Goal: Communication & Community: Participate in discussion

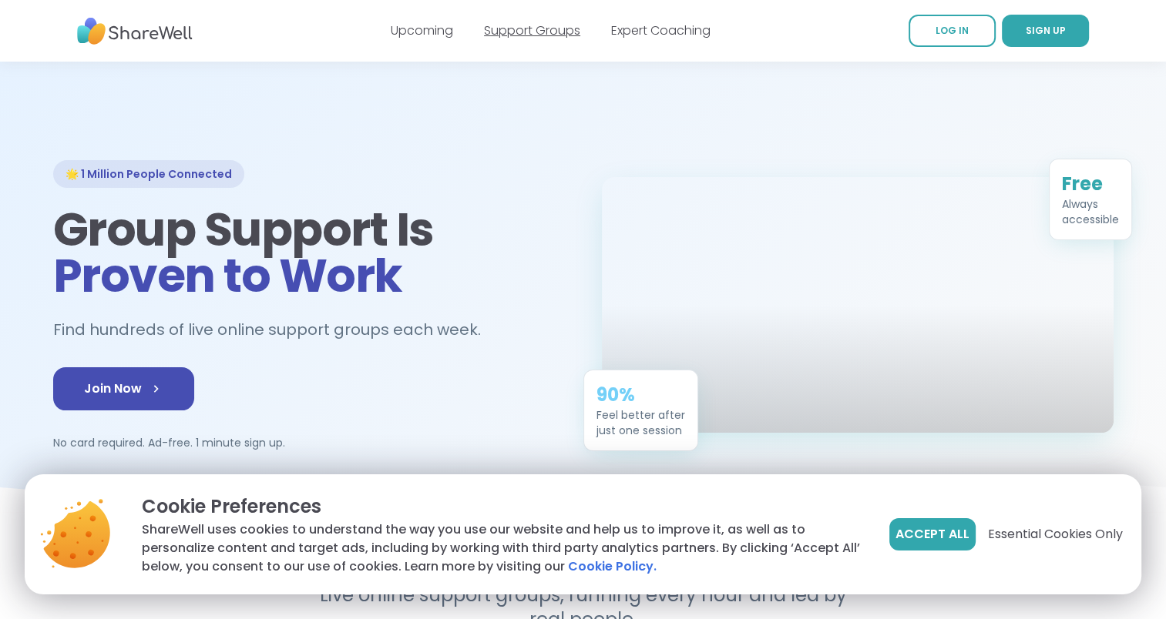
click at [542, 33] on link "Support Groups" at bounding box center [532, 31] width 96 height 18
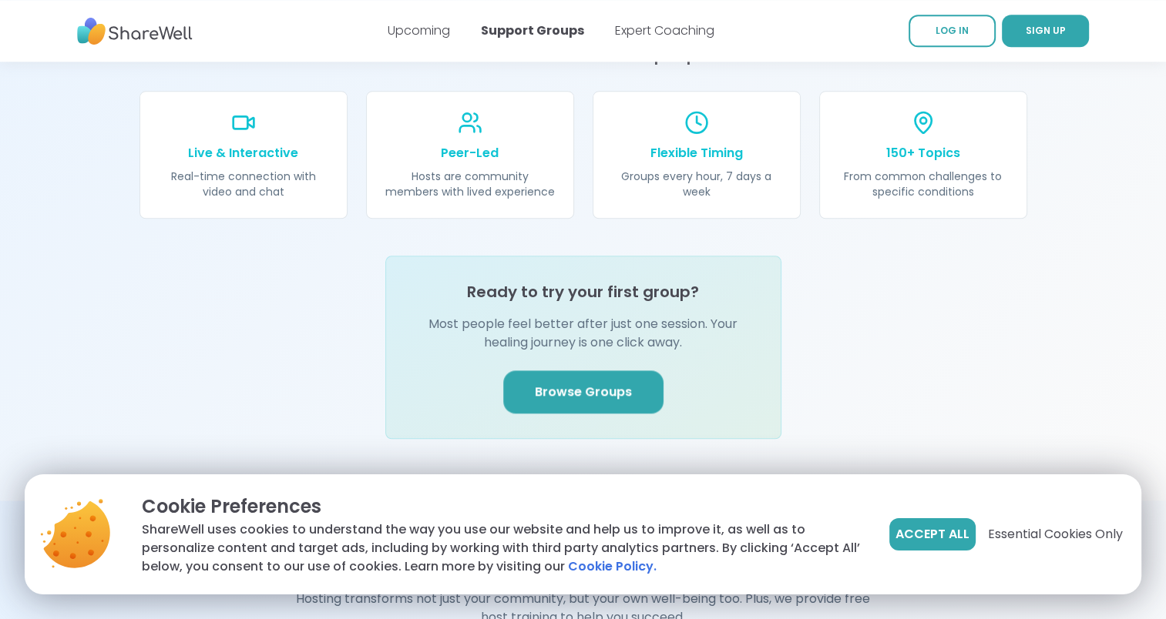
scroll to position [1849, 0]
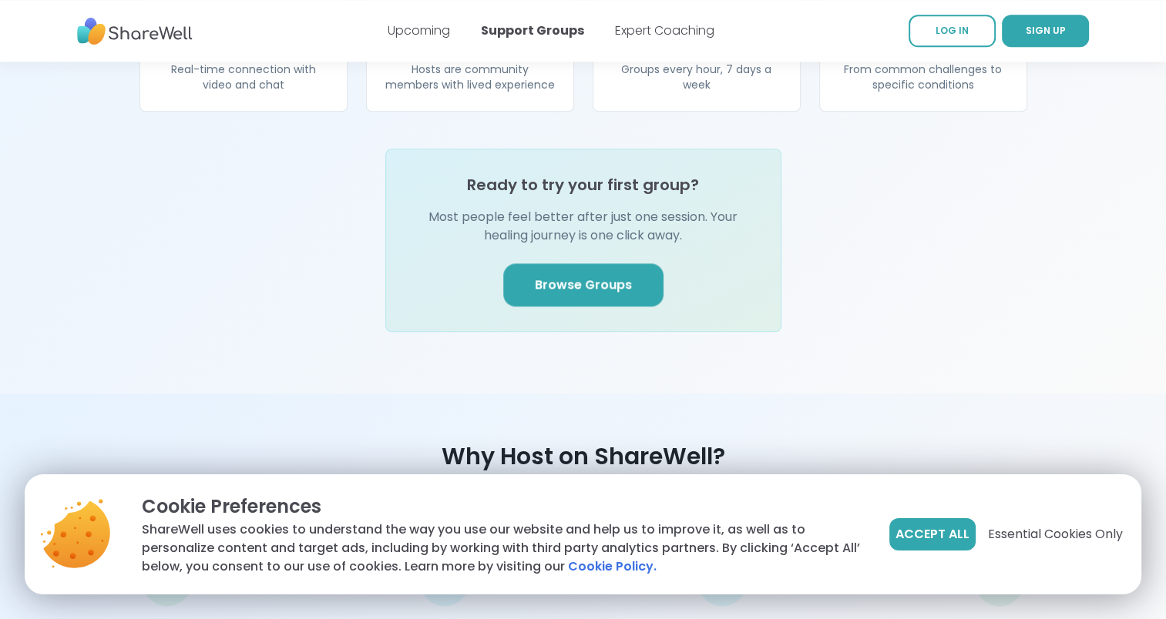
click at [536, 280] on link "Browse Groups" at bounding box center [583, 285] width 160 height 43
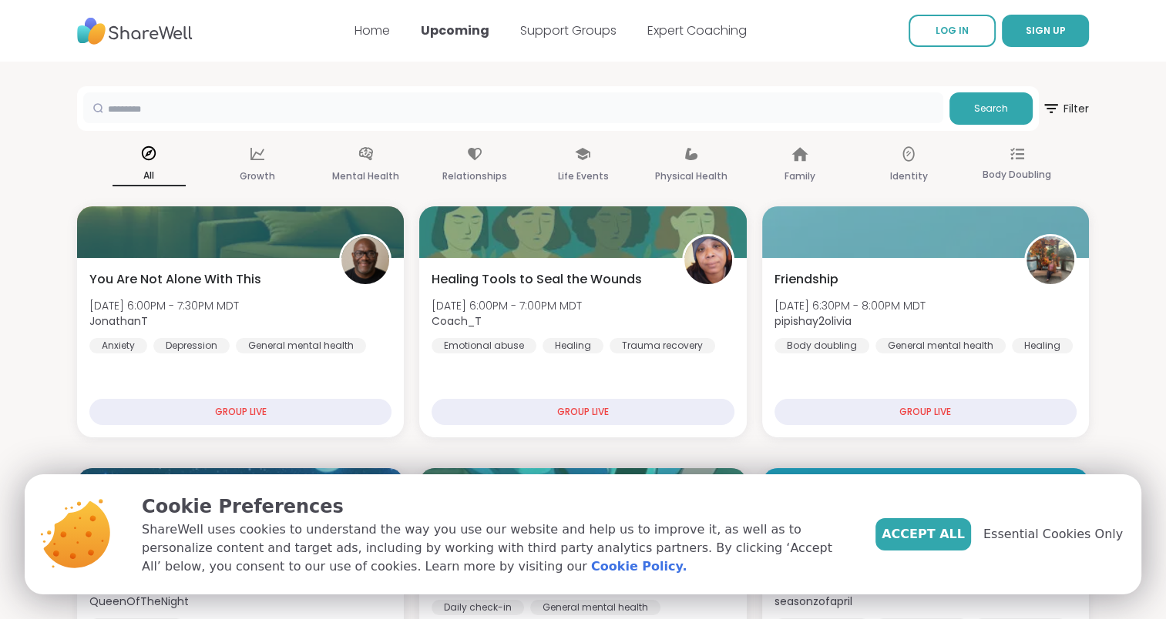
click at [442, 105] on input "text" at bounding box center [513, 107] width 860 height 31
type input "*****"
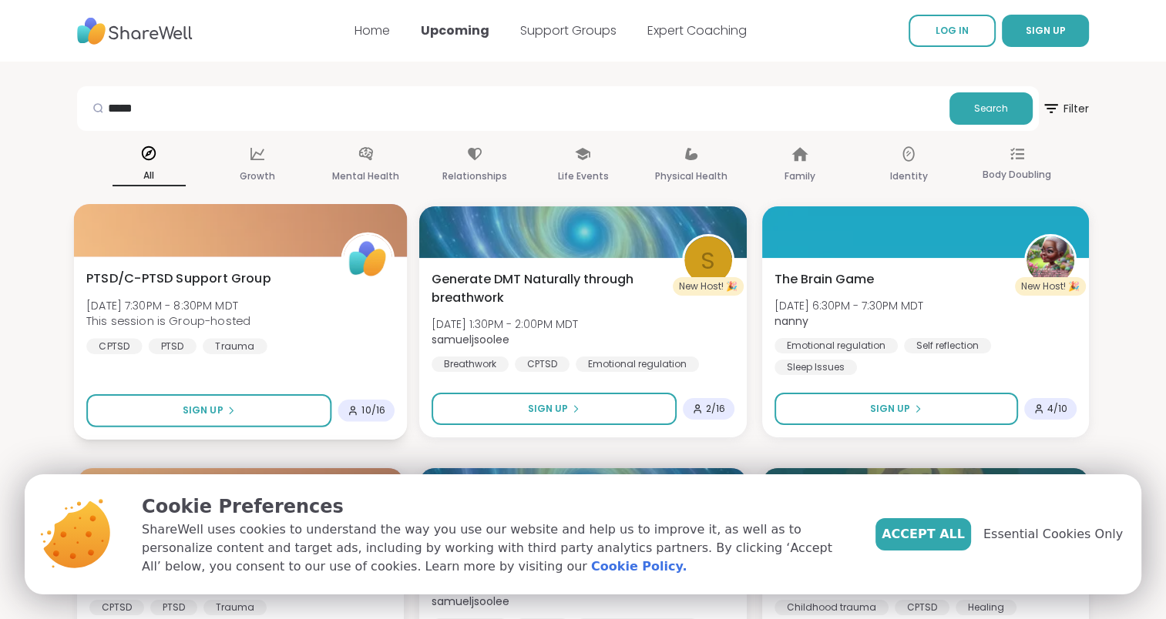
click at [139, 205] on div at bounding box center [241, 230] width 334 height 52
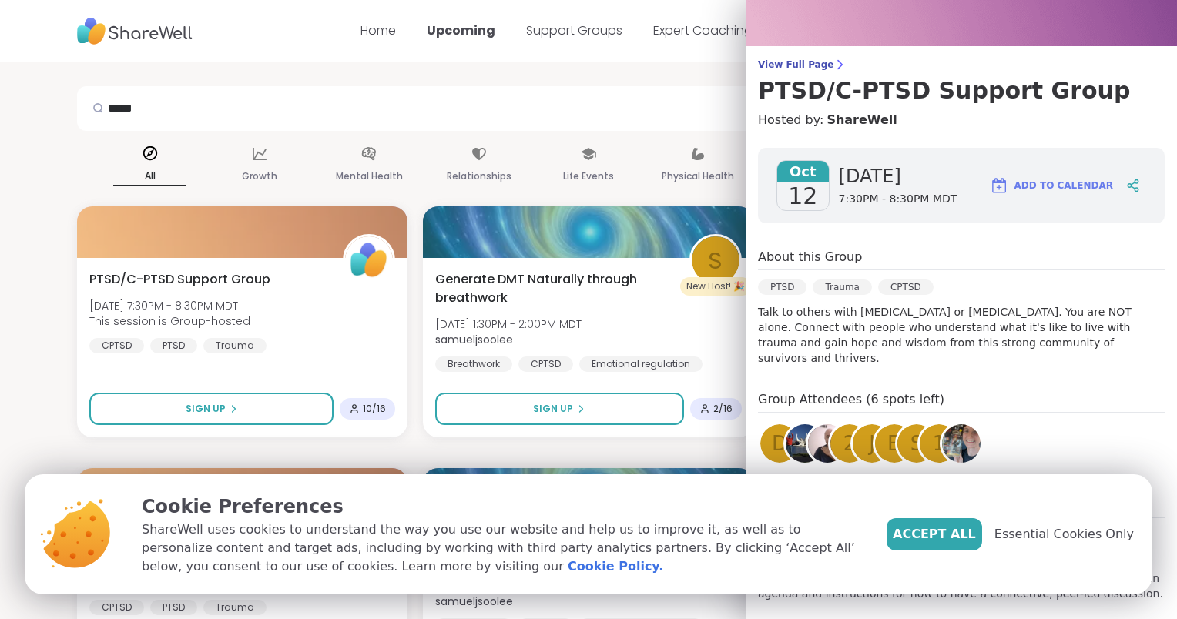
scroll to position [80, 0]
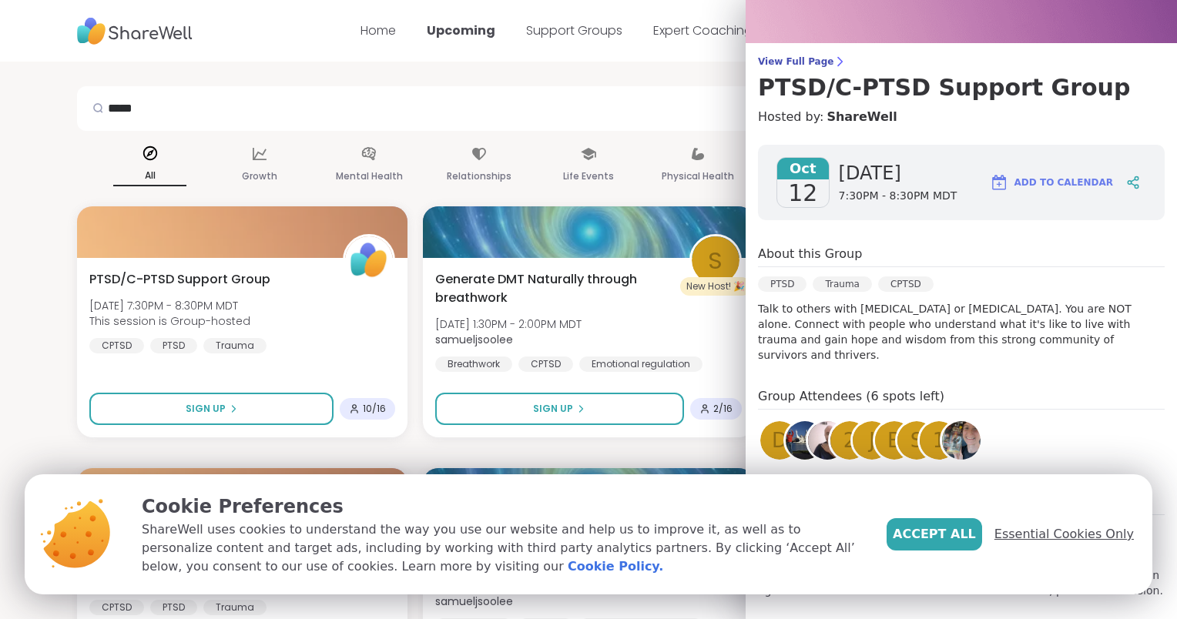
click at [1046, 542] on span "Essential Cookies Only" at bounding box center [1064, 534] width 139 height 18
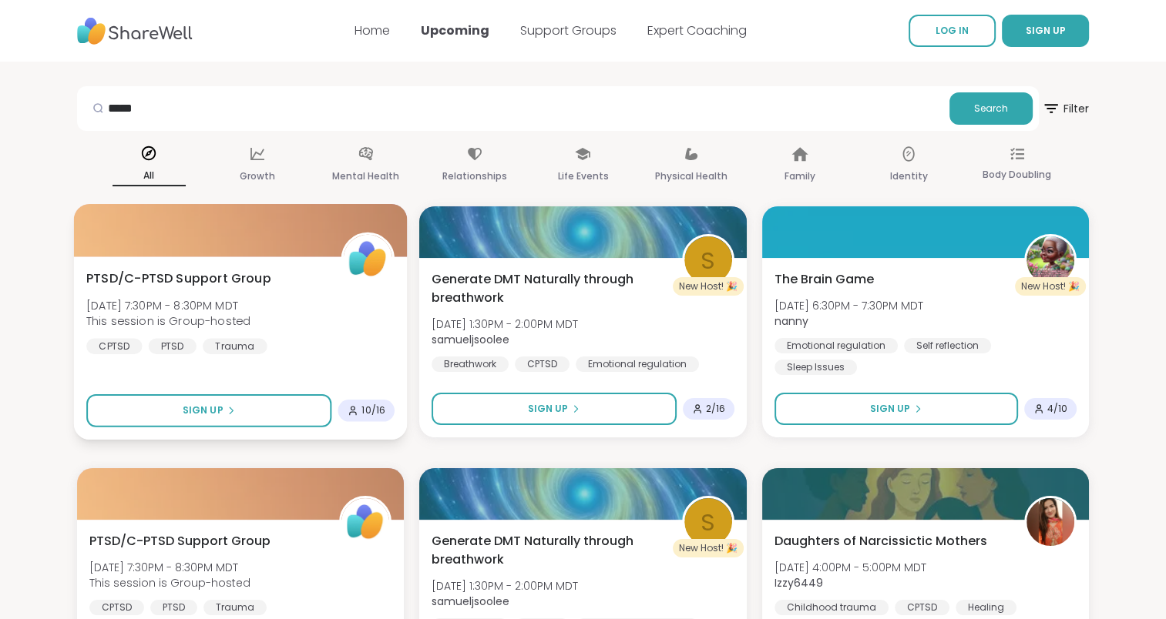
click at [235, 225] on div at bounding box center [241, 230] width 334 height 52
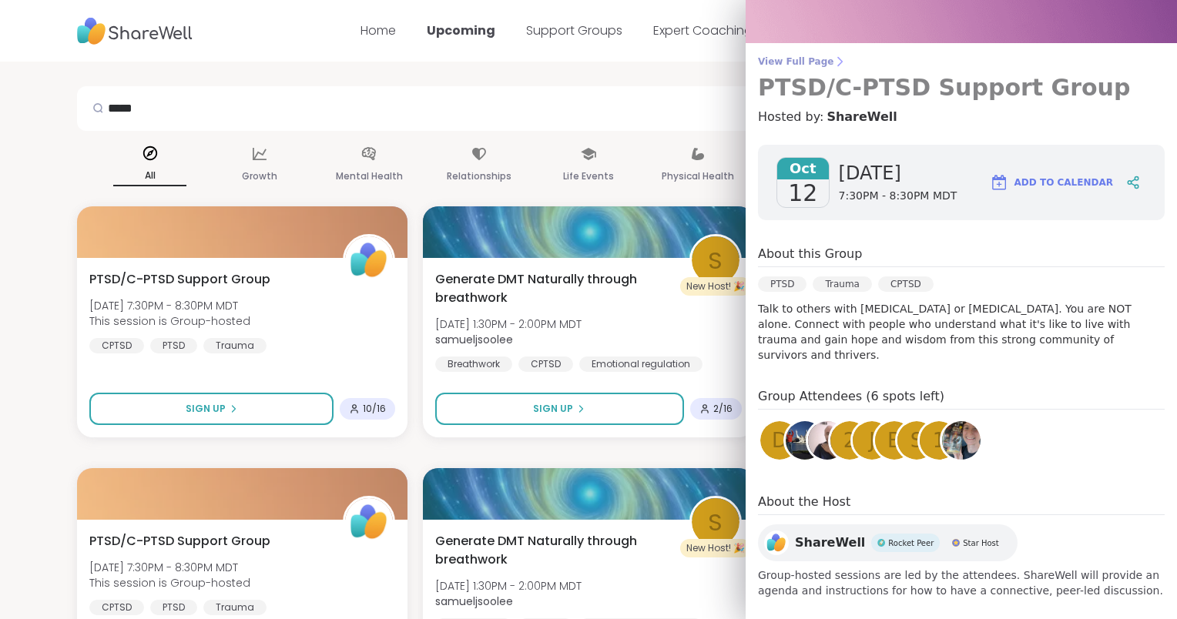
click at [834, 74] on h3 "PTSD/C-PTSD Support Group" at bounding box center [961, 88] width 407 height 28
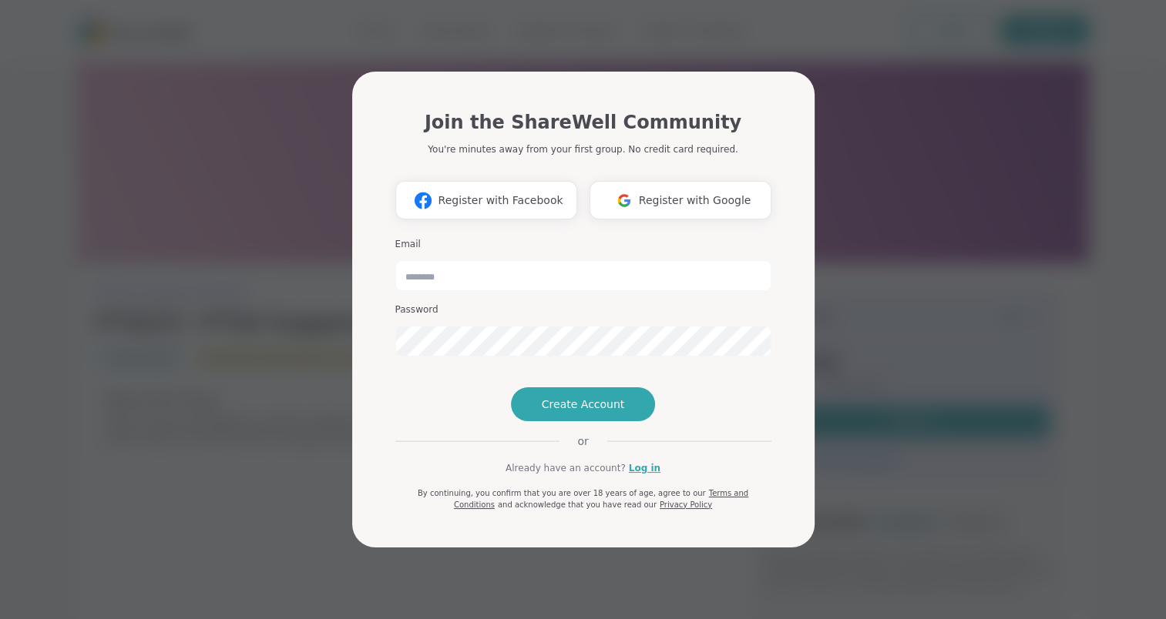
click at [128, 438] on div "Join the ShareWell Community You're minutes away from your first group. No cred…" at bounding box center [582, 309] width 1147 height 619
click at [703, 266] on div "Email Password" at bounding box center [583, 297] width 376 height 131
click at [1060, 210] on div "Join the ShareWell Community You're minutes away from your first group. No cred…" at bounding box center [582, 309] width 1147 height 619
click at [1063, 209] on div "Join the ShareWell Community You're minutes away from your first group. No cred…" at bounding box center [582, 309] width 1147 height 619
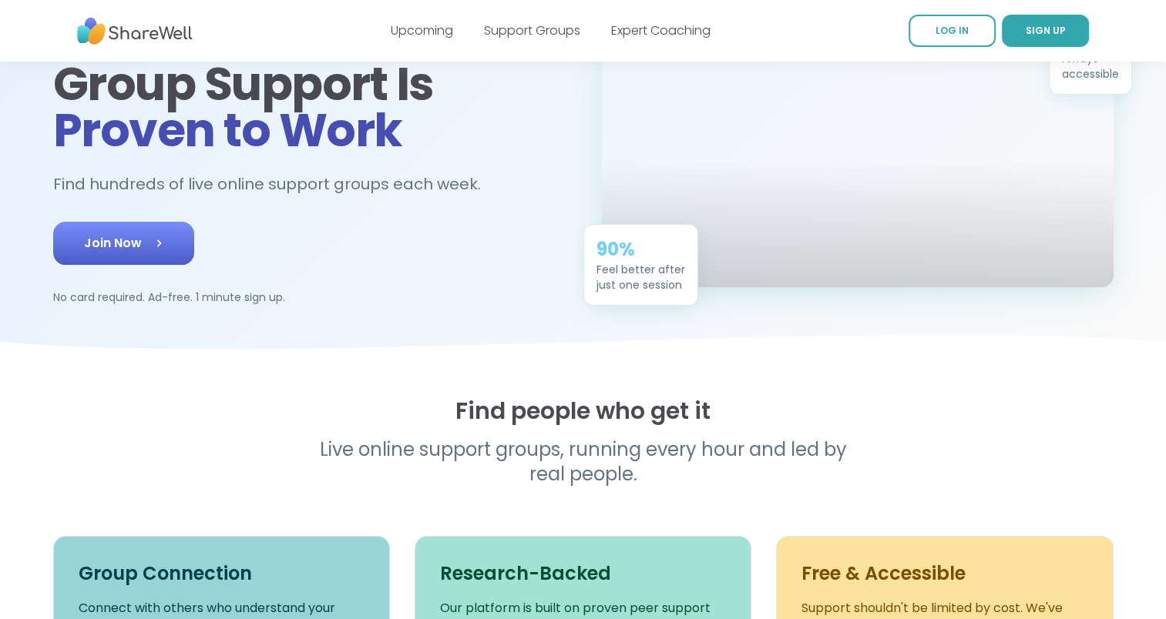
scroll to position [154, 0]
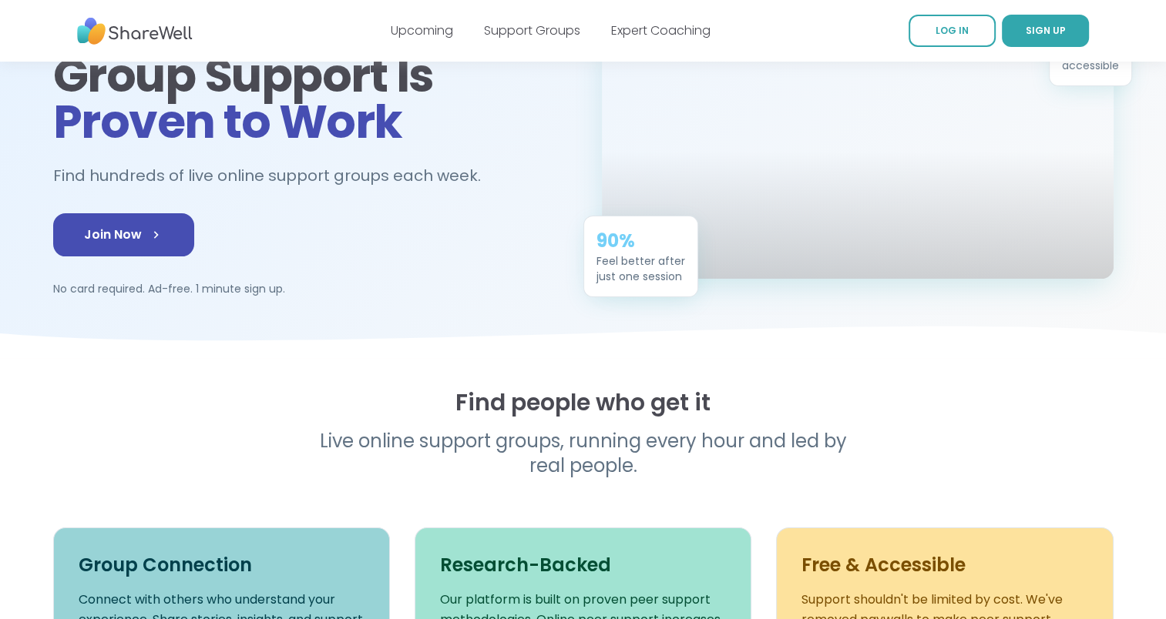
click at [303, 352] on icon at bounding box center [583, 342] width 1166 height 32
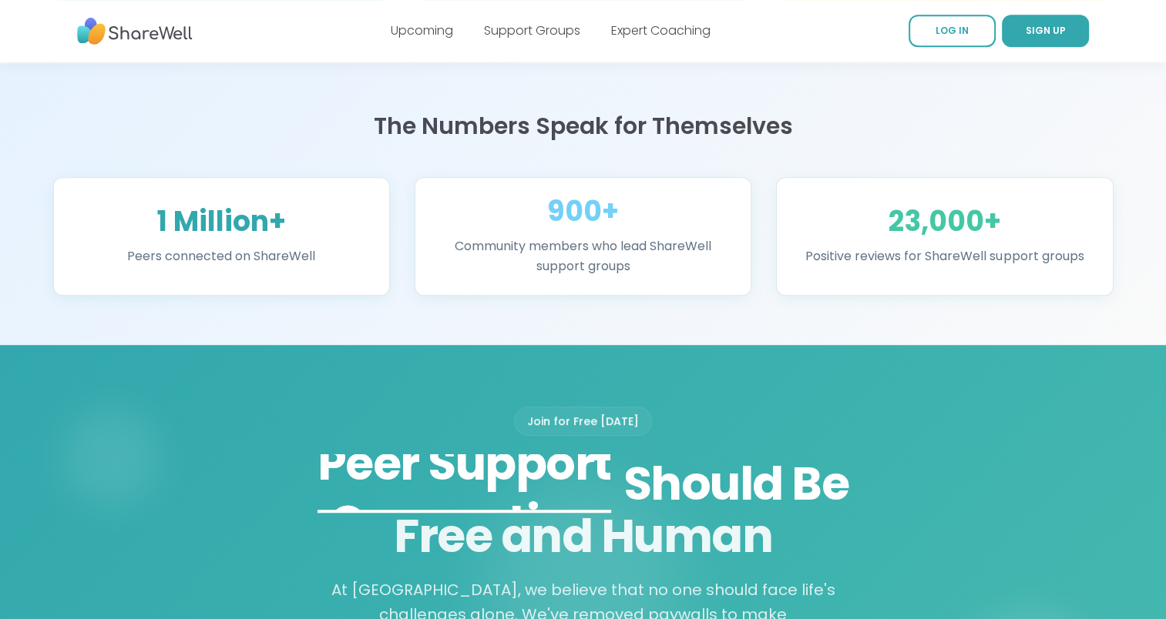
scroll to position [1002, 0]
